Goal: Find specific page/section: Find specific page/section

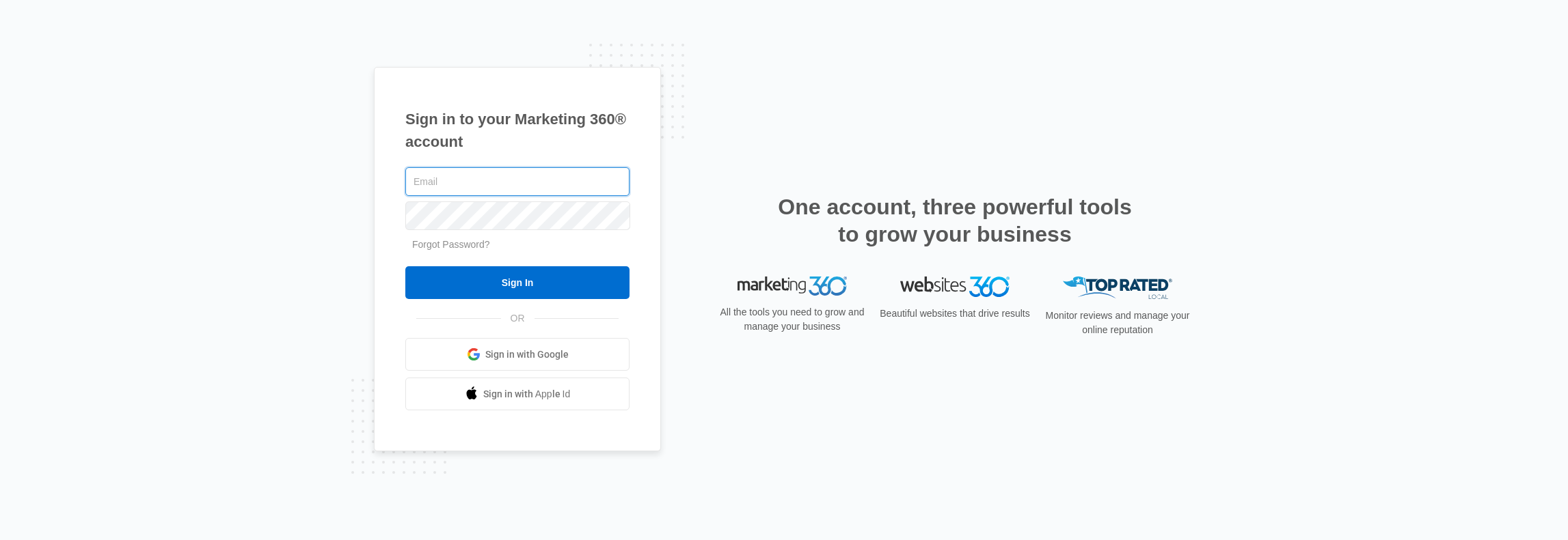
type input "[PERSON_NAME][EMAIL_ADDRESS][PERSON_NAME][DOMAIN_NAME]"
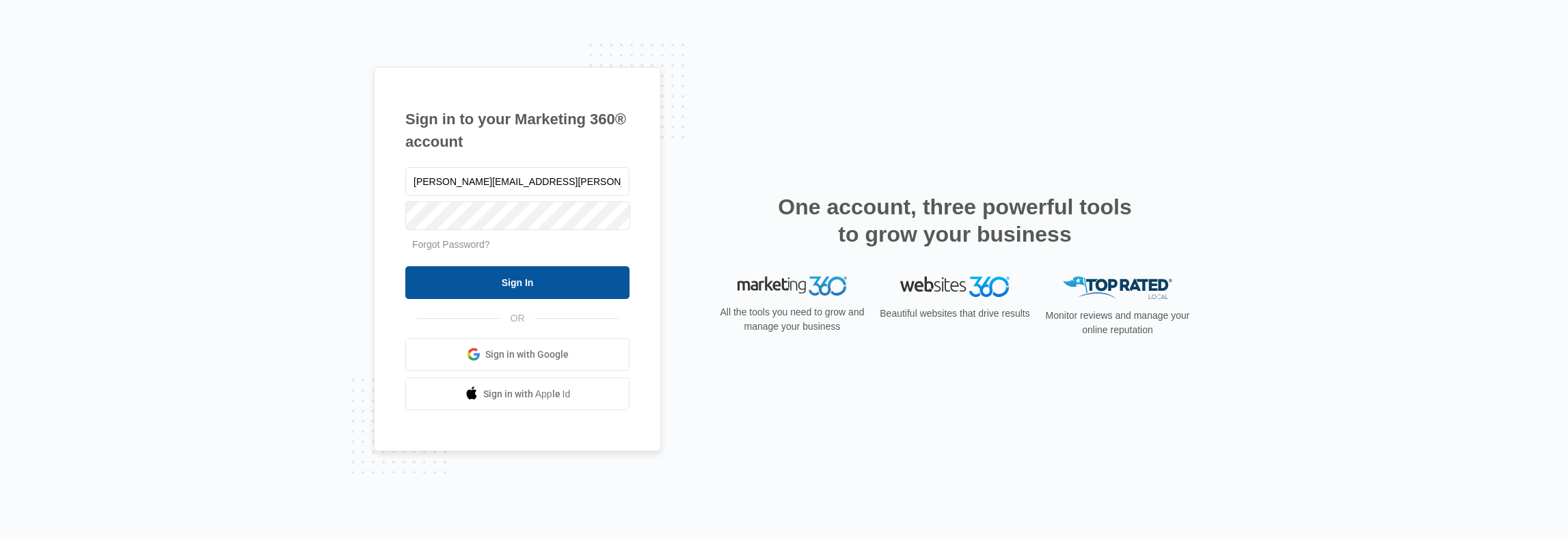
click at [523, 266] on input "Sign In" at bounding box center [517, 282] width 224 height 33
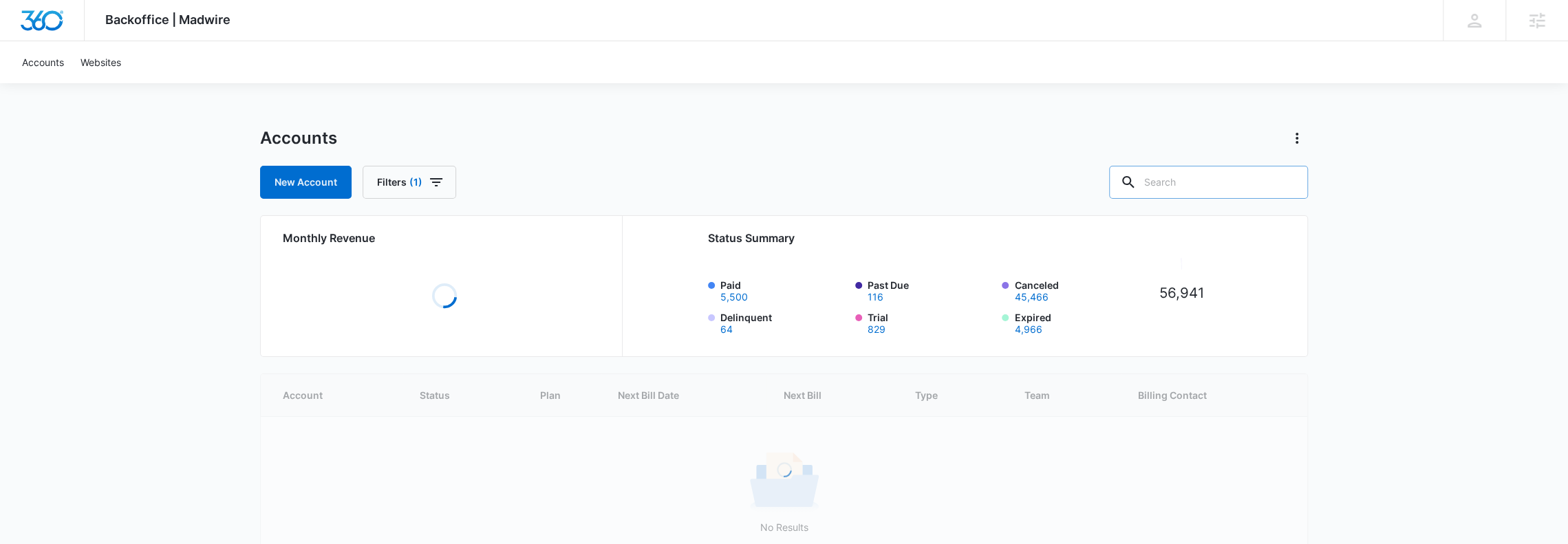
click at [1164, 177] on input "text" at bounding box center [1208, 182] width 199 height 33
type input "z"
type input "Sicame"
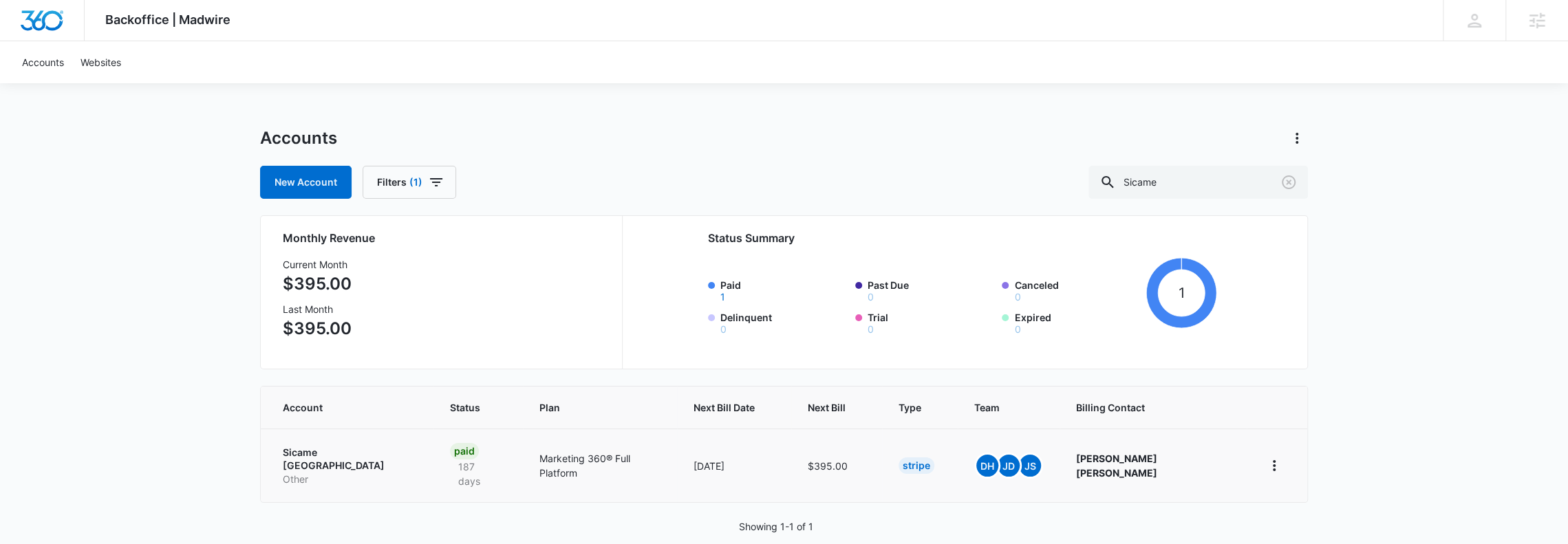
click at [324, 449] on p "Sicame [GEOGRAPHIC_DATA]" at bounding box center [349, 459] width 134 height 27
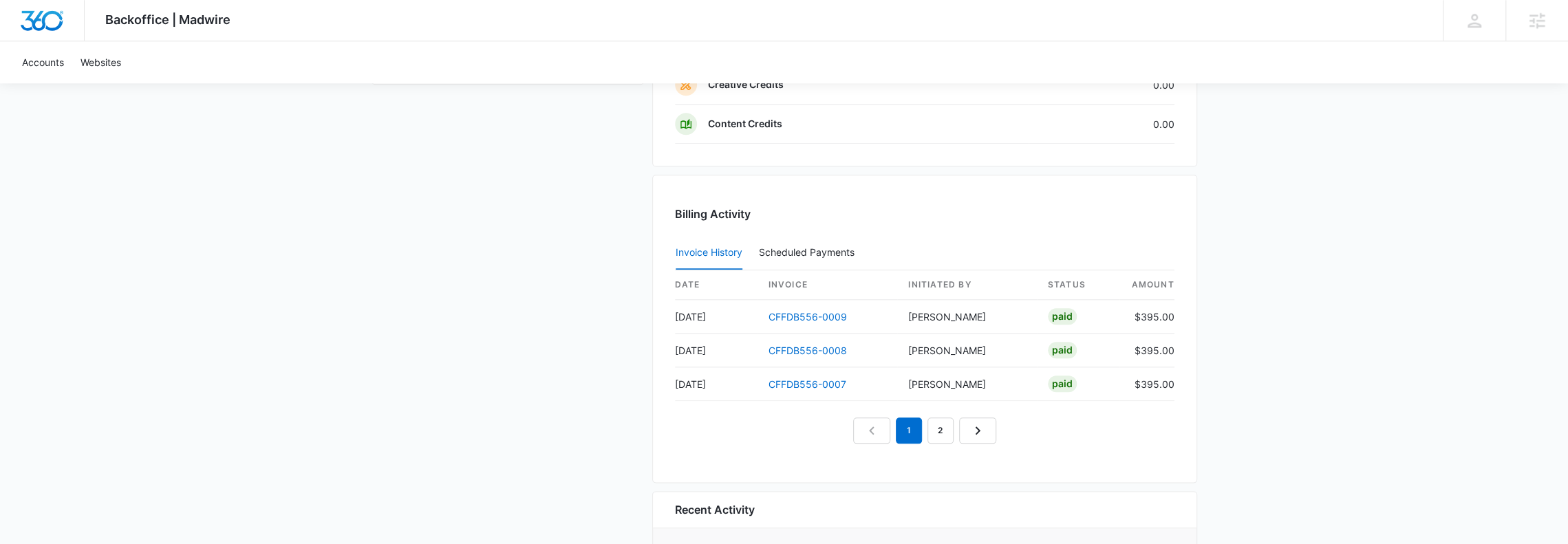
scroll to position [1331, 0]
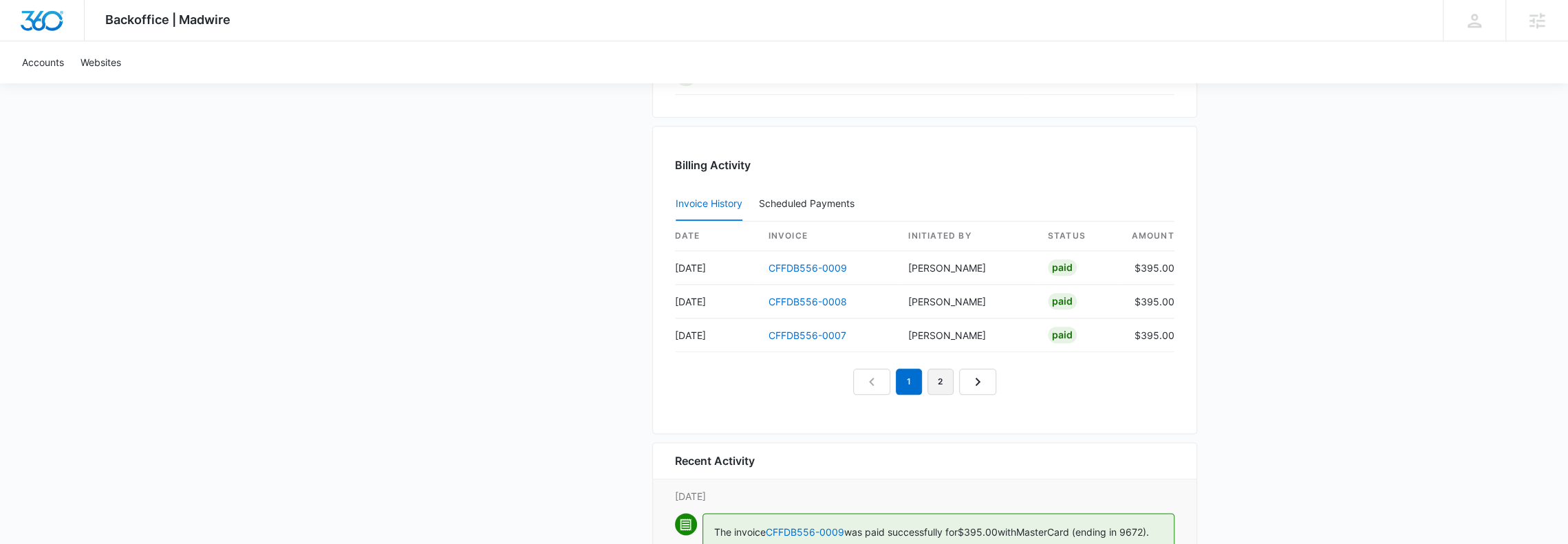
click at [947, 375] on link "2" at bounding box center [939, 381] width 26 height 26
click at [947, 375] on link "3" at bounding box center [956, 381] width 26 height 26
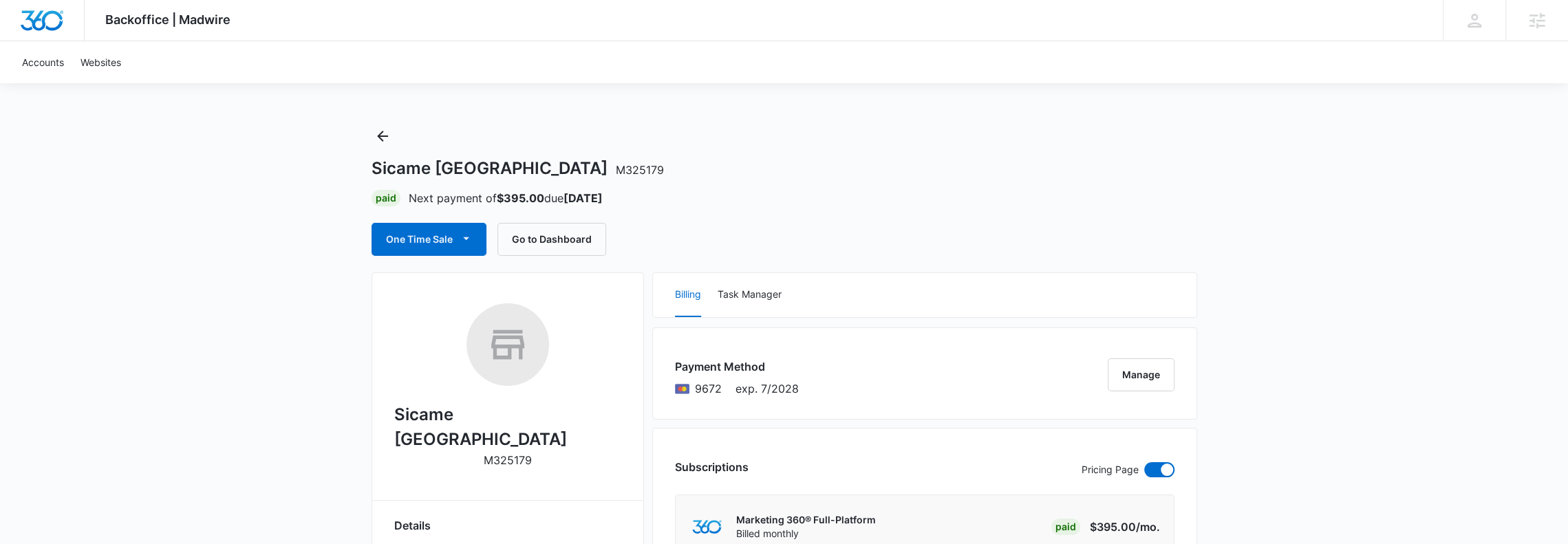
scroll to position [0, 0]
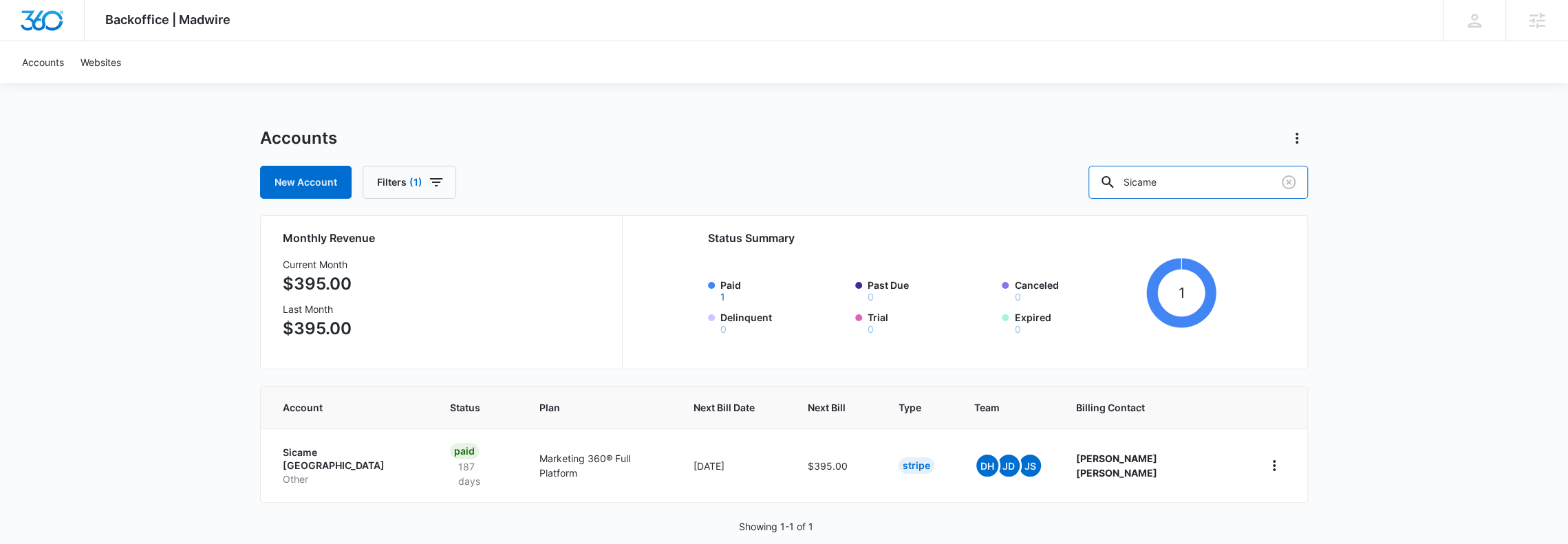
drag, startPoint x: 1204, startPoint y: 183, endPoint x: 939, endPoint y: 173, distance: 265.2
click at [945, 173] on div "New Account Filters (1) Sicame" at bounding box center [784, 182] width 1048 height 33
type input "flightline"
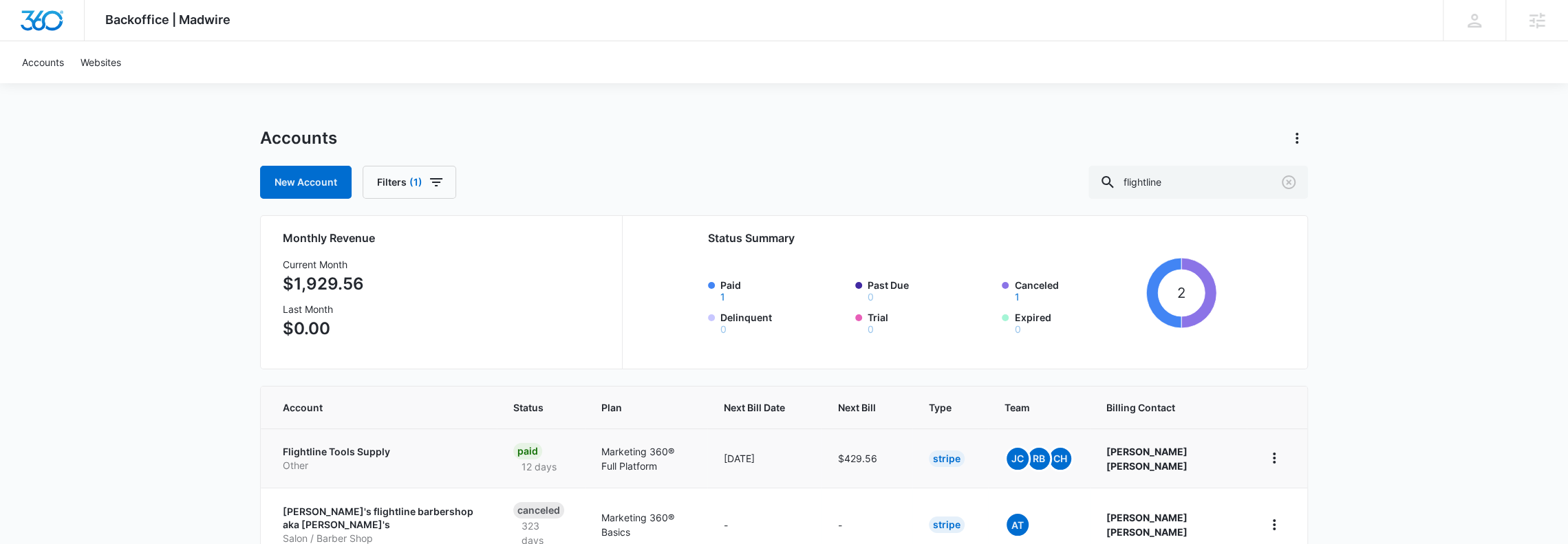
click at [347, 447] on p "Flightline Tools Supply" at bounding box center [381, 452] width 198 height 13
